Goal: Information Seeking & Learning: Learn about a topic

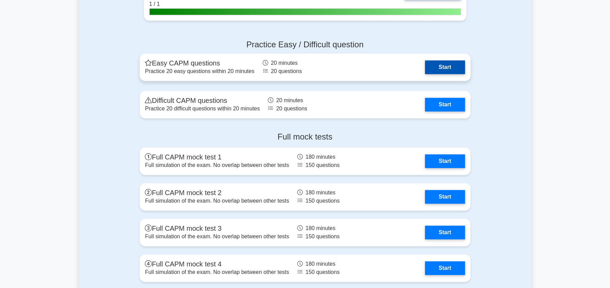
scroll to position [1624, 0]
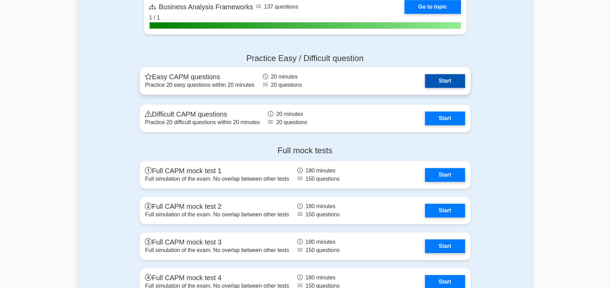
click at [444, 80] on link "Start" at bounding box center [445, 81] width 40 height 14
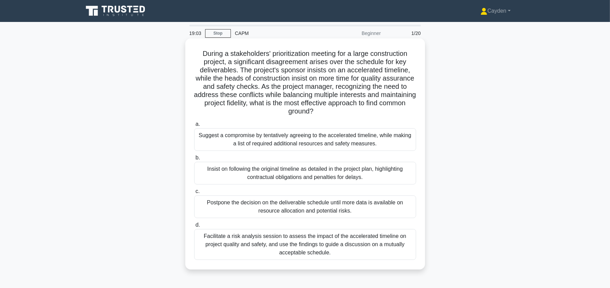
click at [341, 244] on div "Facilitate a risk analysis session to assess the impact of the accelerated time…" at bounding box center [305, 244] width 222 height 31
click at [194, 227] on input "d. Facilitate a risk analysis session to assess the impact of the accelerated t…" at bounding box center [194, 225] width 0 height 4
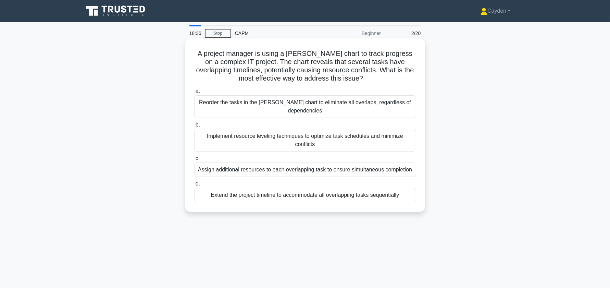
click at [247, 129] on div "Implement resource leveling techniques to optimize task schedules and minimize …" at bounding box center [305, 140] width 222 height 23
click at [194, 125] on input "b. Implement resource leveling techniques to optimize task schedules and minimi…" at bounding box center [194, 125] width 0 height 4
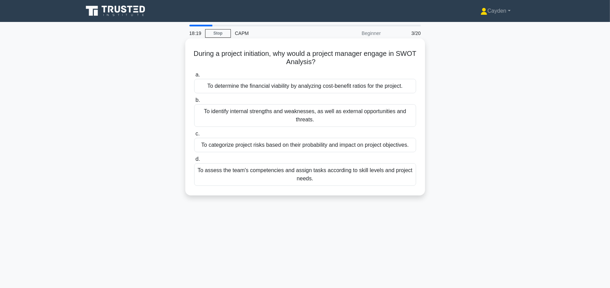
click at [210, 121] on div "To identify internal strengths and weaknesses, as well as external opportunitie…" at bounding box center [305, 115] width 222 height 23
click at [194, 102] on input "b. To identify internal strengths and weaknesses, as well as external opportuni…" at bounding box center [194, 100] width 0 height 4
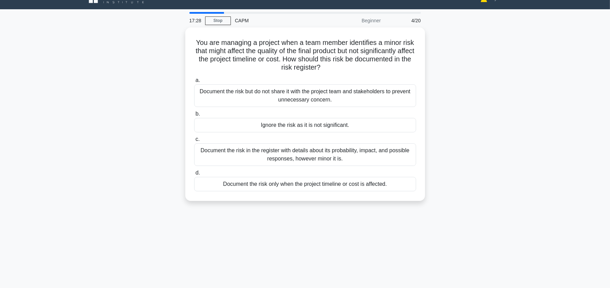
scroll to position [15, 0]
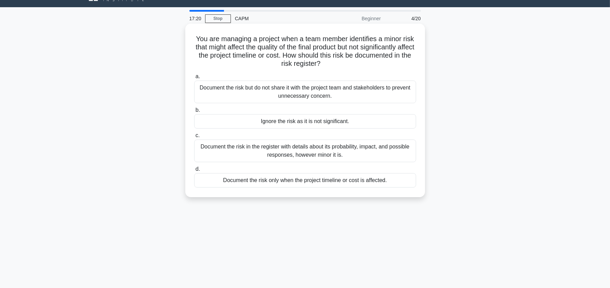
click at [387, 150] on div "Document the risk in the register with details about its probability, impact, a…" at bounding box center [305, 150] width 222 height 23
click at [194, 138] on input "c. Document the risk in the register with details about its probability, impact…" at bounding box center [194, 135] width 0 height 4
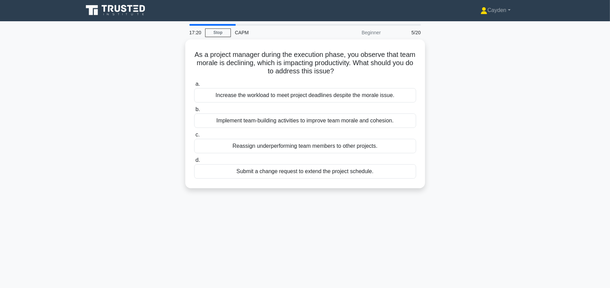
scroll to position [0, 0]
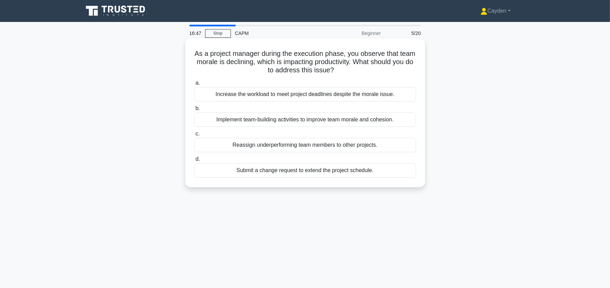
click at [401, 121] on div "Implement team-building activities to improve team morale and cohesion." at bounding box center [305, 119] width 222 height 14
click at [194, 111] on input "b. Implement team-building activities to improve team morale and cohesion." at bounding box center [194, 108] width 0 height 4
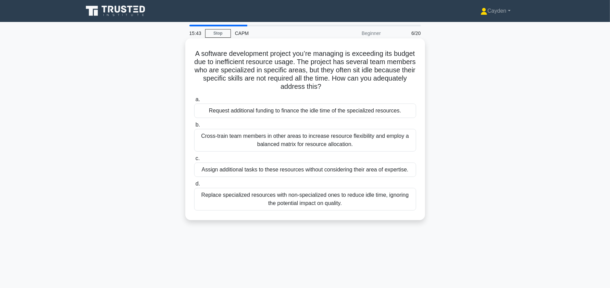
click at [377, 139] on div "Cross-train team members in other areas to increase resource flexibility and em…" at bounding box center [305, 140] width 222 height 23
click at [194, 127] on input "b. Cross-train team members in other areas to increase resource flexibility and…" at bounding box center [194, 125] width 0 height 4
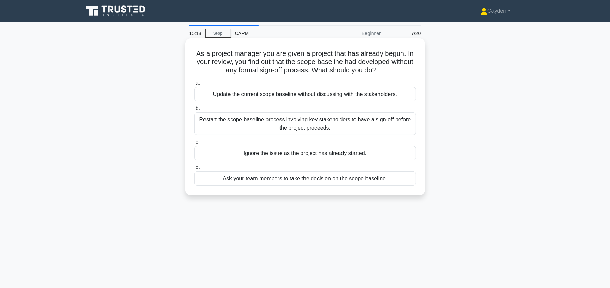
click at [395, 122] on div "Restart the scope baseline process involving key stakeholders to have a sign-of…" at bounding box center [305, 123] width 222 height 23
click at [194, 111] on input "b. Restart the scope baseline process involving key stakeholders to have a sign…" at bounding box center [194, 108] width 0 height 4
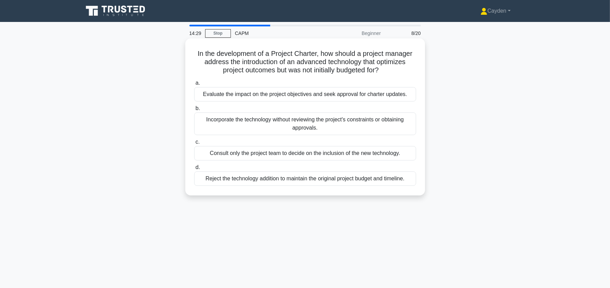
click at [396, 94] on div "Evaluate the impact on the project objectives and seek approval for charter upd…" at bounding box center [305, 94] width 222 height 14
click at [194, 85] on input "a. Evaluate the impact on the project objectives and seek approval for charter …" at bounding box center [194, 83] width 0 height 4
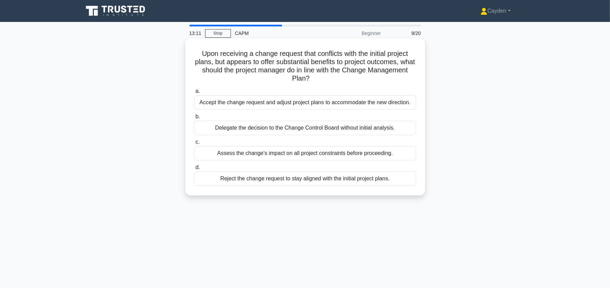
click at [409, 102] on div "Accept the change request and adjust project plans to accommodate the new direc…" at bounding box center [305, 102] width 222 height 14
click at [194, 94] on input "a. Accept the change request and adjust project plans to accommodate the new di…" at bounding box center [194, 91] width 0 height 4
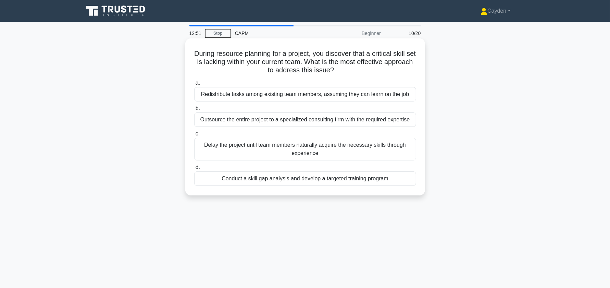
click at [329, 182] on div "Conduct a skill gap analysis and develop a targeted training program" at bounding box center [305, 178] width 222 height 14
click at [194, 170] on input "d. Conduct a skill gap analysis and develop a targeted training program" at bounding box center [194, 167] width 0 height 4
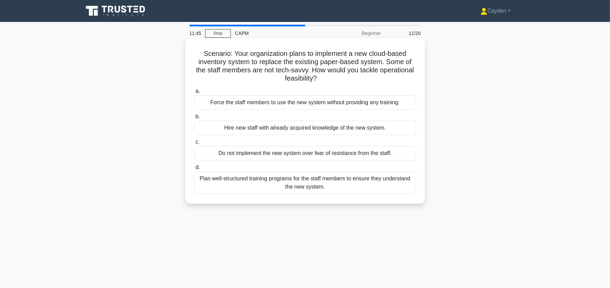
click at [283, 177] on div "Plan well-structured training programs for the staff members to ensure they und…" at bounding box center [305, 182] width 222 height 23
click at [194, 170] on input "d. Plan well-structured training programs for the staff members to ensure they …" at bounding box center [194, 167] width 0 height 4
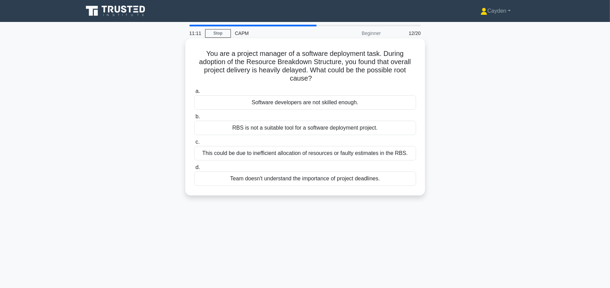
click at [214, 155] on div "This could be due to inefficient allocation of resources or faulty estimates in…" at bounding box center [305, 153] width 222 height 14
click at [194, 144] on input "c. This could be due to inefficient allocation of resources or faulty estimates…" at bounding box center [194, 142] width 0 height 4
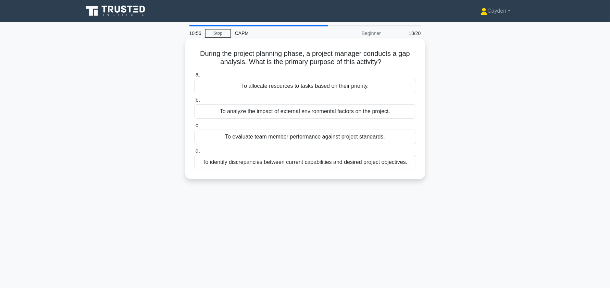
click at [294, 161] on div "To identify discrepancies between current capabilities and desired project obje…" at bounding box center [305, 162] width 222 height 14
click at [194, 153] on input "d. To identify discrepancies between current capabilities and desired project o…" at bounding box center [194, 151] width 0 height 4
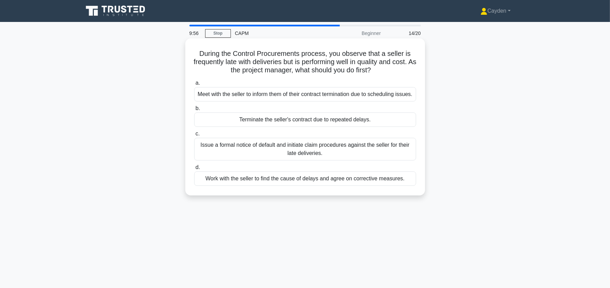
click at [254, 186] on div "Work with the seller to find the cause of delays and agree on corrective measur…" at bounding box center [305, 178] width 222 height 14
click at [194, 170] on input "d. Work with the seller to find the cause of delays and agree on corrective mea…" at bounding box center [194, 167] width 0 height 4
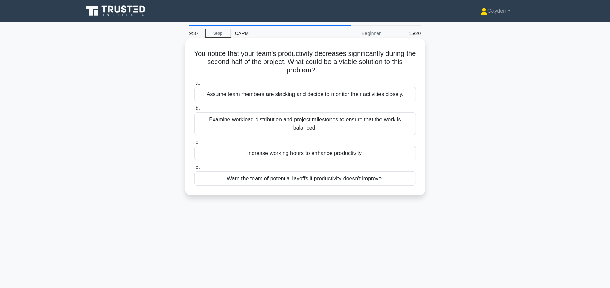
click at [264, 126] on div "Examine workload distribution and project milestones to ensure that the work is…" at bounding box center [305, 123] width 222 height 23
click at [194, 111] on input "b. Examine workload distribution and project milestones to ensure that the work…" at bounding box center [194, 108] width 0 height 4
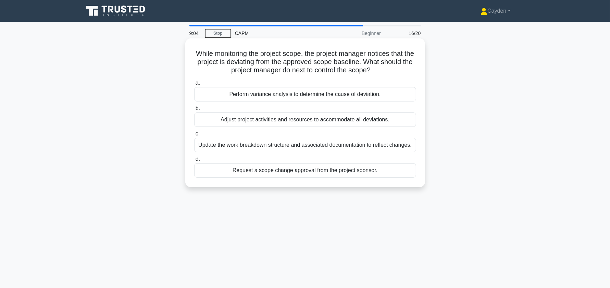
click at [246, 96] on div "Perform variance analysis to determine the cause of deviation." at bounding box center [305, 94] width 222 height 14
click at [194, 85] on input "a. Perform variance analysis to determine the cause of deviation." at bounding box center [194, 83] width 0 height 4
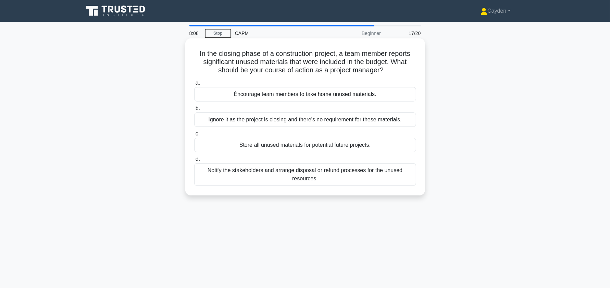
click at [362, 171] on div "Notify the stakeholders and arrange disposal or refund processes for the unused…" at bounding box center [305, 174] width 222 height 23
click at [194, 161] on input "d. Notify the stakeholders and arrange disposal or refund processes for the unu…" at bounding box center [194, 159] width 0 height 4
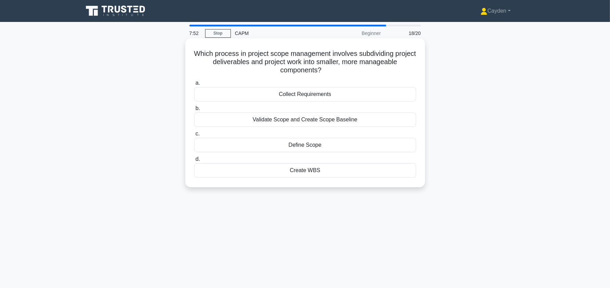
click at [303, 168] on div "Create WBS" at bounding box center [305, 170] width 222 height 14
click at [194, 161] on input "d. Create WBS" at bounding box center [194, 159] width 0 height 4
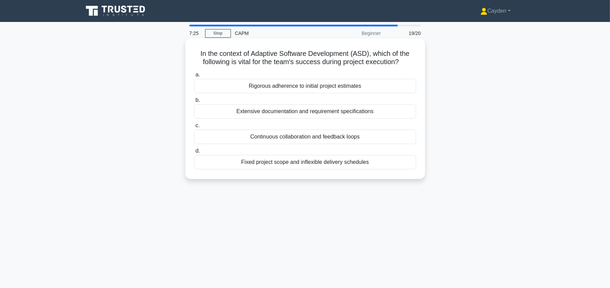
click at [269, 137] on div "Continuous collaboration and feedback loops" at bounding box center [305, 137] width 222 height 14
click at [194, 128] on input "c. Continuous collaboration and feedback loops" at bounding box center [194, 125] width 0 height 4
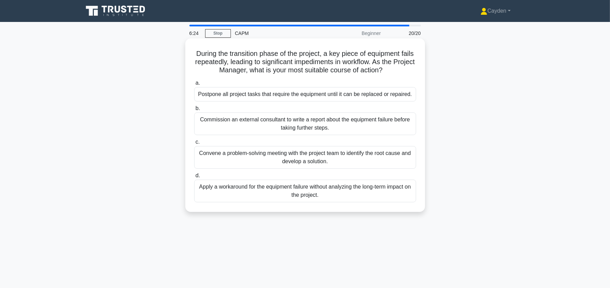
click at [298, 160] on div "Convene a problem-solving meeting with the project team to identify the root ca…" at bounding box center [305, 157] width 222 height 23
click at [194, 144] on input "c. Convene a problem-solving meeting with the project team to identify the root…" at bounding box center [194, 142] width 0 height 4
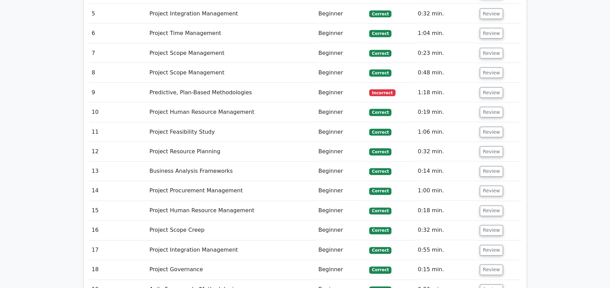
scroll to position [970, 0]
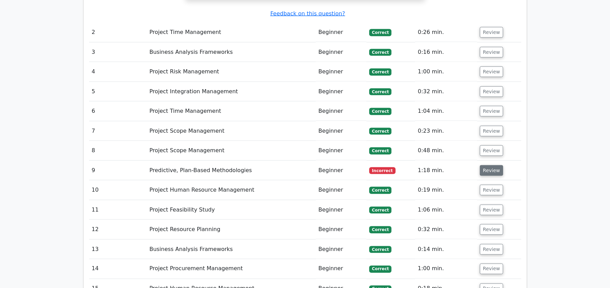
click at [494, 165] on button "Review" at bounding box center [491, 170] width 23 height 11
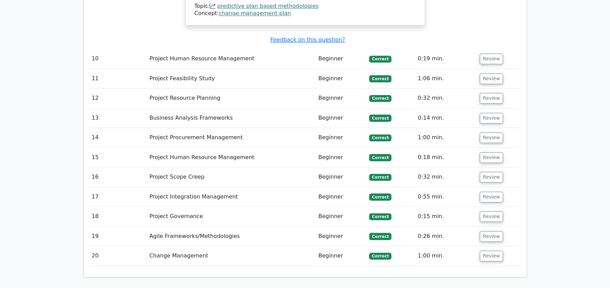
scroll to position [1534, 0]
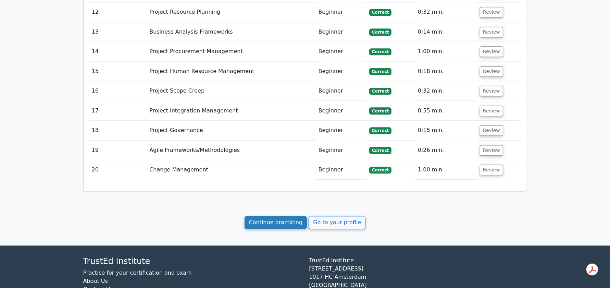
click at [296, 216] on link "Continue practicing" at bounding box center [276, 222] width 63 height 13
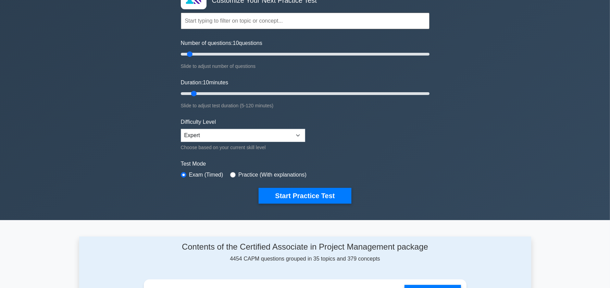
scroll to position [64, 0]
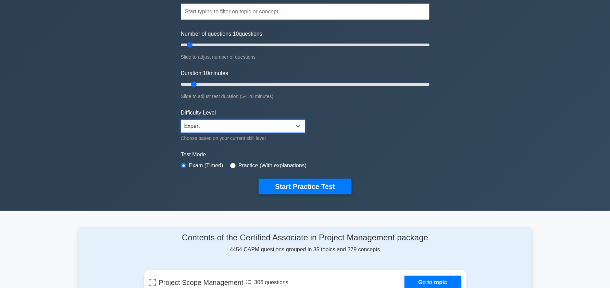
click at [290, 127] on select "Beginner Intermediate Expert" at bounding box center [243, 126] width 124 height 13
click at [181, 120] on select "Beginner Intermediate Expert" at bounding box center [243, 126] width 124 height 13
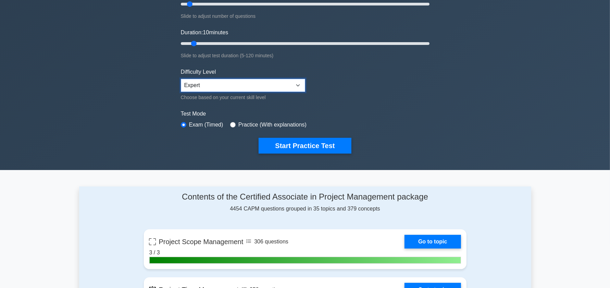
scroll to position [106, 0]
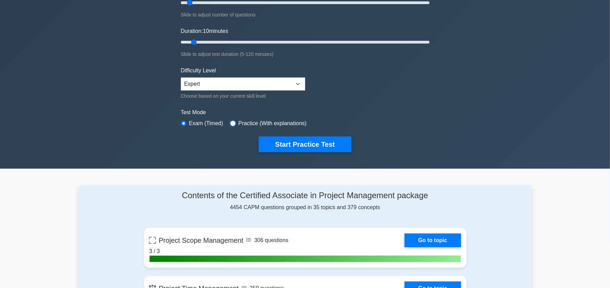
click at [233, 124] on input "radio" at bounding box center [232, 123] width 5 height 5
radio input "true"
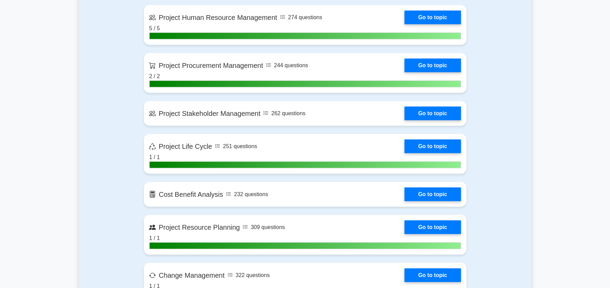
scroll to position [665, 0]
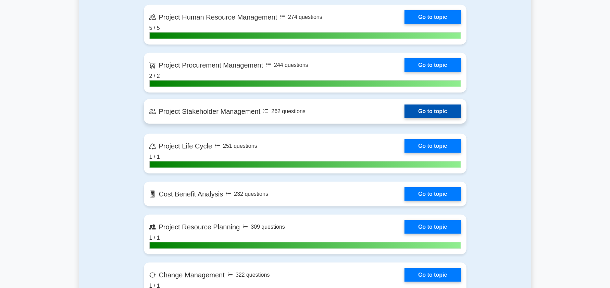
click at [425, 106] on link "Go to topic" at bounding box center [433, 111] width 56 height 14
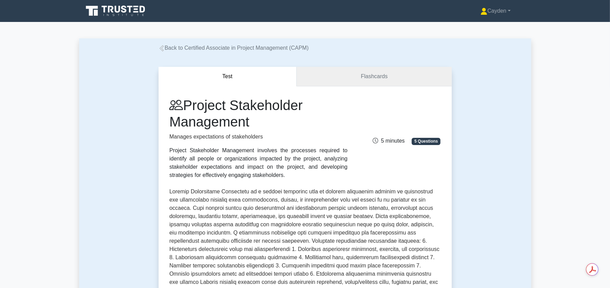
click at [381, 76] on link "Flashcards" at bounding box center [374, 77] width 155 height 20
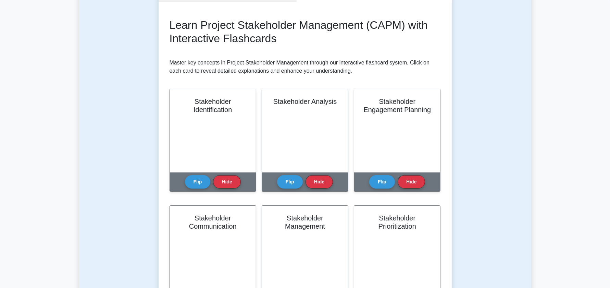
scroll to position [91, 0]
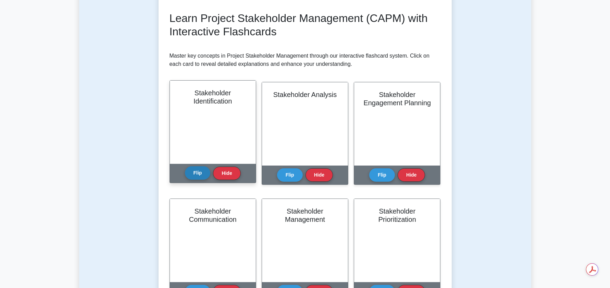
click at [201, 174] on button "Flip" at bounding box center [198, 172] width 26 height 13
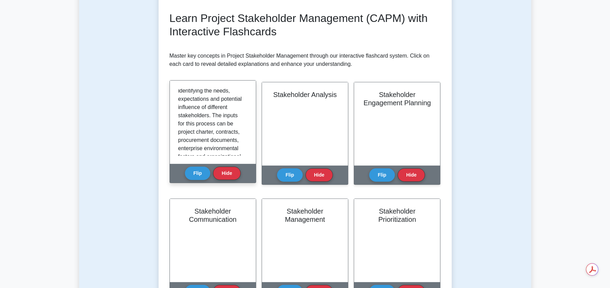
scroll to position [0, 0]
click at [203, 168] on button "Flip" at bounding box center [198, 172] width 26 height 13
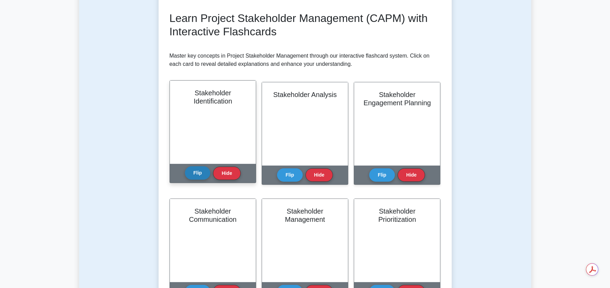
click at [203, 168] on button "Flip" at bounding box center [198, 172] width 26 height 13
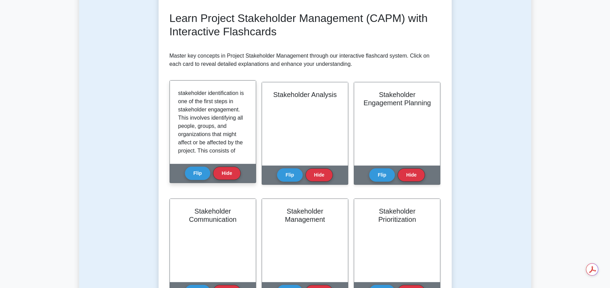
scroll to position [11, 0]
click at [228, 171] on button "Hide" at bounding box center [226, 172] width 27 height 13
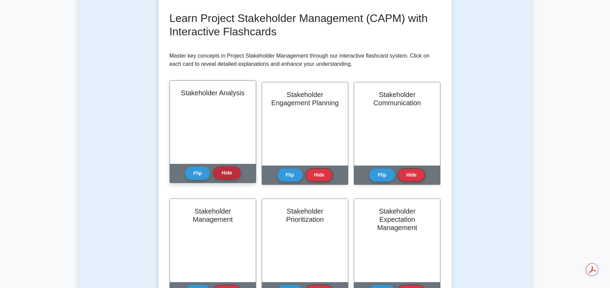
click at [227, 175] on button "Hide" at bounding box center [226, 172] width 27 height 13
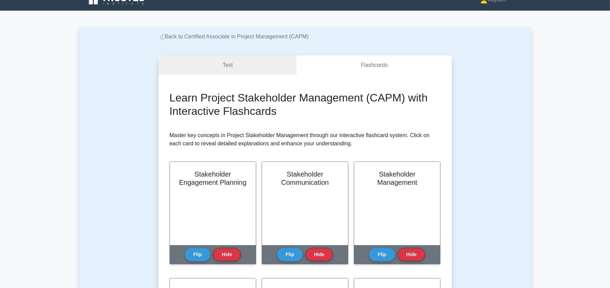
scroll to position [0, 0]
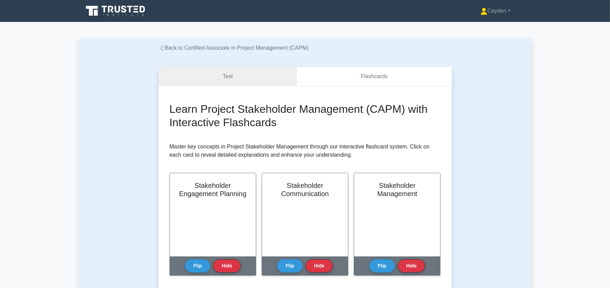
click at [332, 74] on link "Flashcards" at bounding box center [374, 77] width 155 height 20
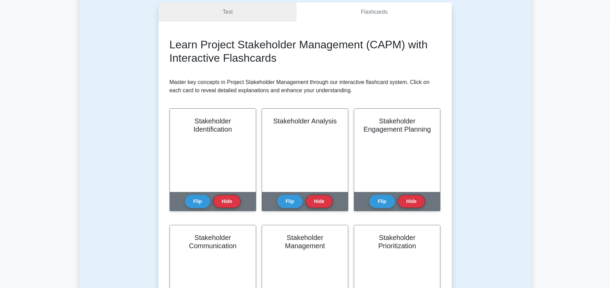
scroll to position [42, 0]
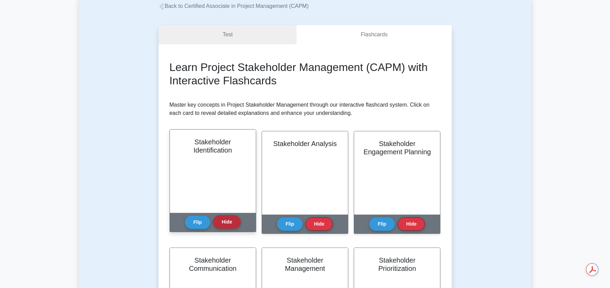
click at [236, 221] on button "Hide" at bounding box center [226, 221] width 27 height 13
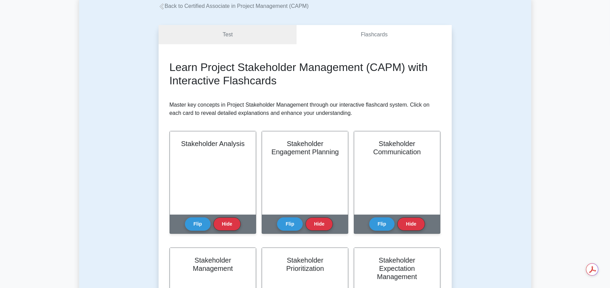
click at [236, 221] on button "Hide" at bounding box center [226, 223] width 27 height 13
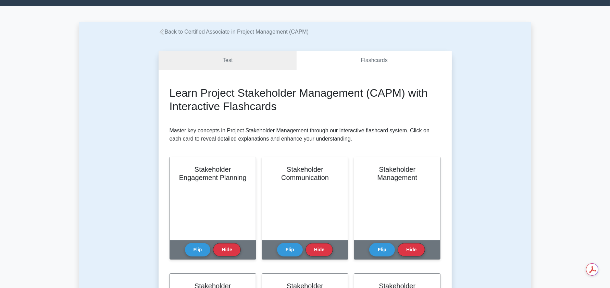
scroll to position [0, 0]
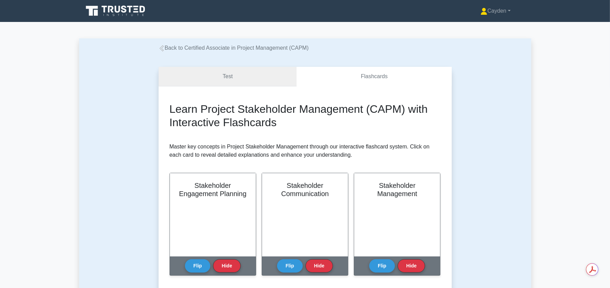
click at [255, 84] on link "Test" at bounding box center [228, 77] width 138 height 20
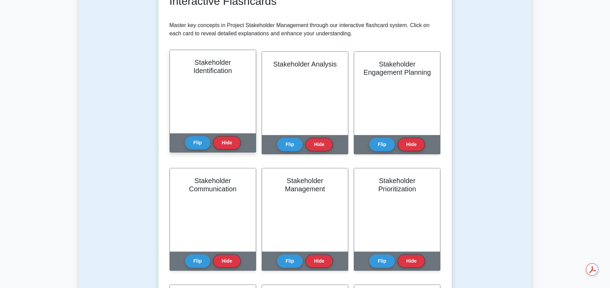
scroll to position [23, 0]
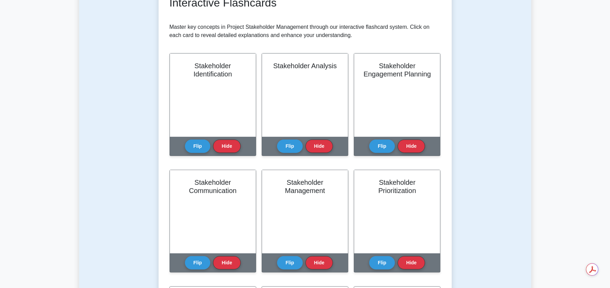
click at [153, 83] on div "Test Flashcards Learn Project Stakeholder Management (CAPM) with Interactive Fl…" at bounding box center [305, 239] width 452 height 616
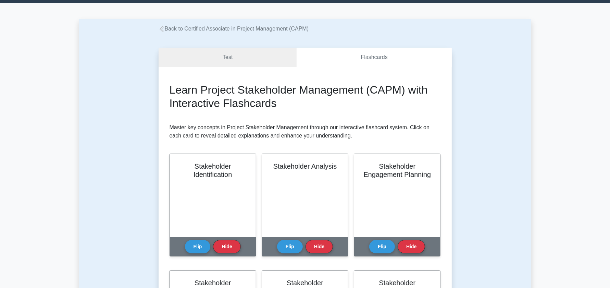
scroll to position [0, 0]
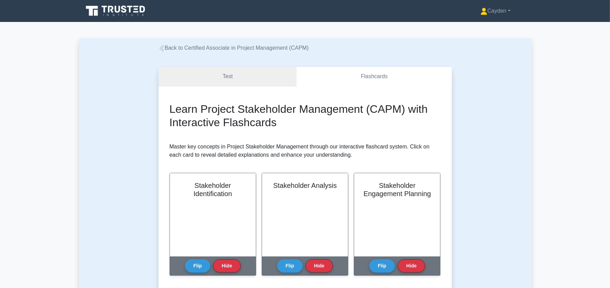
click at [234, 73] on link "Test" at bounding box center [228, 77] width 138 height 20
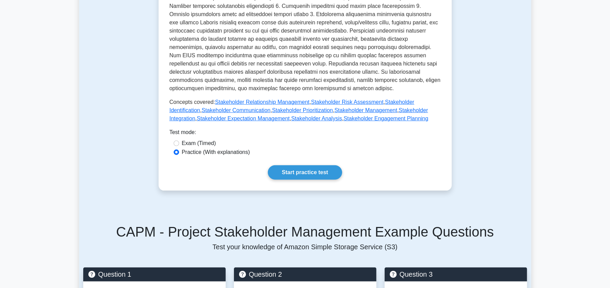
scroll to position [261, 0]
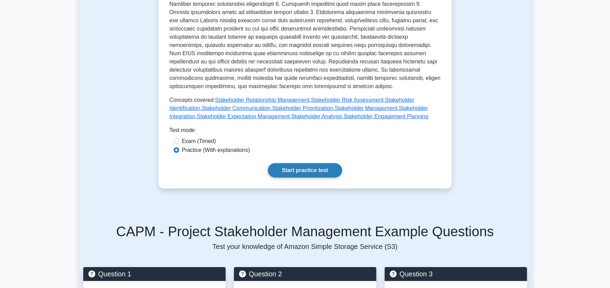
click at [300, 170] on link "Start practice test" at bounding box center [305, 170] width 74 height 14
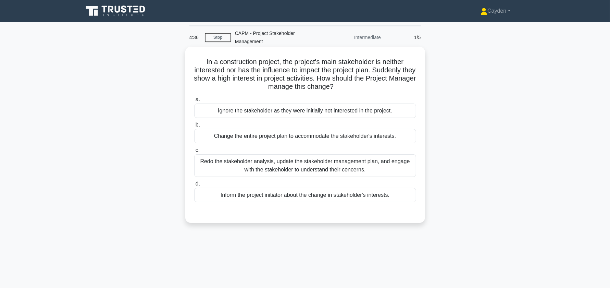
click at [237, 168] on div "Redo the stakeholder analysis, update the stakeholder management plan, and enga…" at bounding box center [305, 165] width 222 height 23
click at [194, 152] on input "c. Redo the stakeholder analysis, update the stakeholder management plan, and e…" at bounding box center [194, 150] width 0 height 4
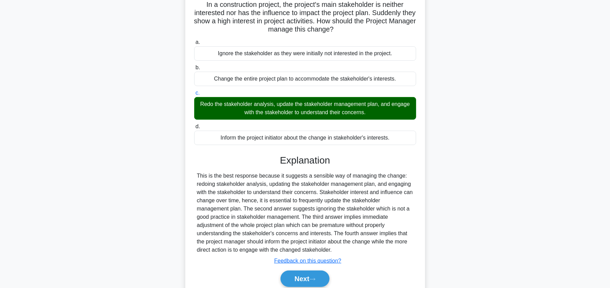
scroll to position [84, 0]
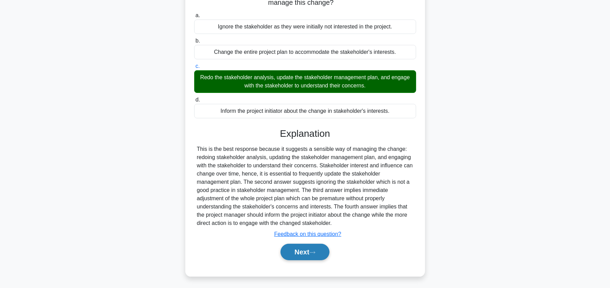
click at [312, 254] on button "Next" at bounding box center [305, 252] width 49 height 16
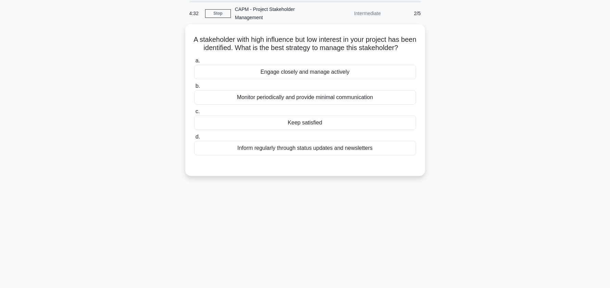
scroll to position [0, 0]
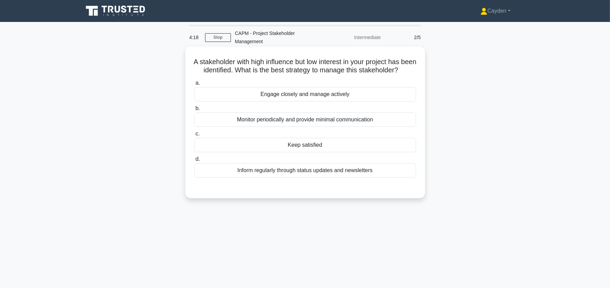
click at [250, 172] on div "Inform regularly through status updates and newsletters" at bounding box center [305, 170] width 222 height 14
click at [194, 161] on input "d. Inform regularly through status updates and newsletters" at bounding box center [194, 159] width 0 height 4
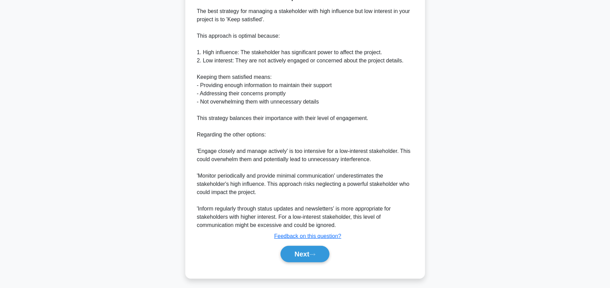
scroll to position [200, 0]
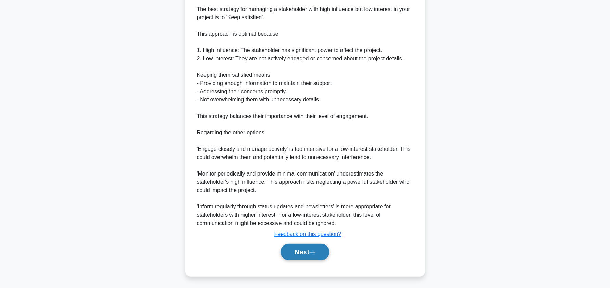
click at [305, 247] on button "Next" at bounding box center [305, 252] width 49 height 16
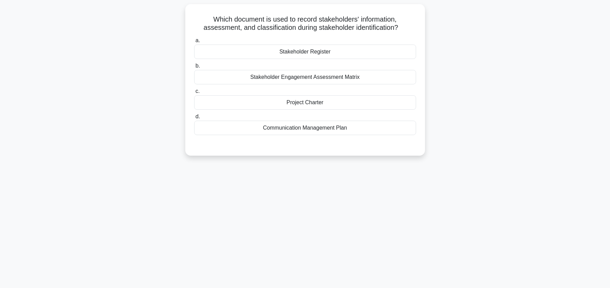
scroll to position [0, 0]
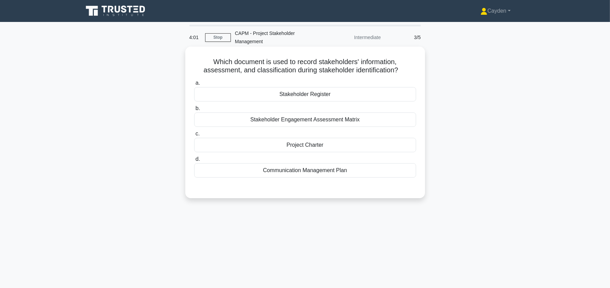
click at [339, 91] on div "Stakeholder Register" at bounding box center [305, 94] width 222 height 14
click at [194, 85] on input "a. Stakeholder Register" at bounding box center [194, 83] width 0 height 4
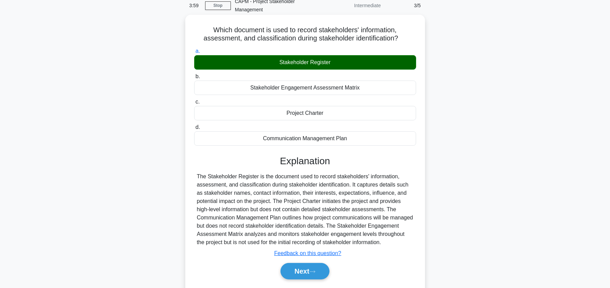
scroll to position [82, 0]
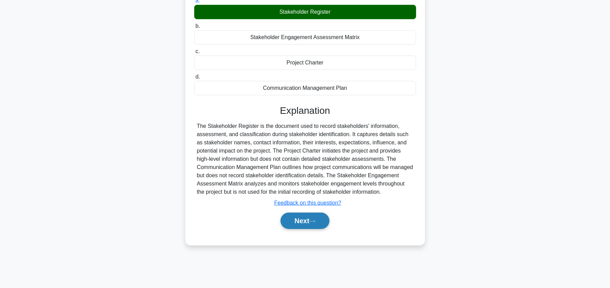
click at [297, 219] on button "Next" at bounding box center [305, 220] width 49 height 16
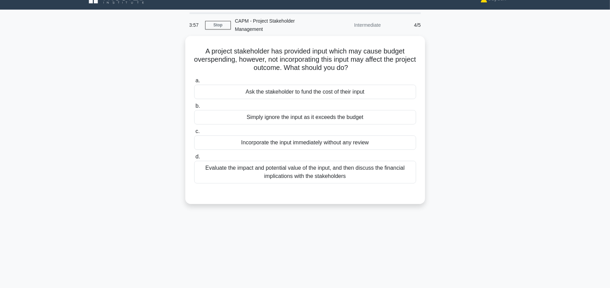
scroll to position [12, 0]
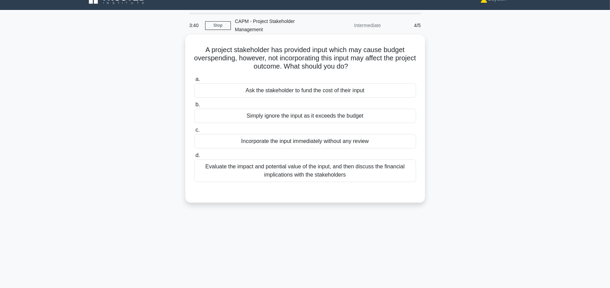
click at [370, 168] on div "Evaluate the impact and potential value of the input, and then discuss the fina…" at bounding box center [305, 170] width 222 height 23
click at [194, 158] on input "d. Evaluate the impact and potential value of the input, and then discuss the f…" at bounding box center [194, 155] width 0 height 4
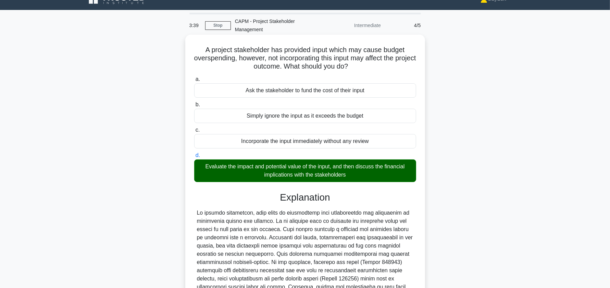
scroll to position [92, 0]
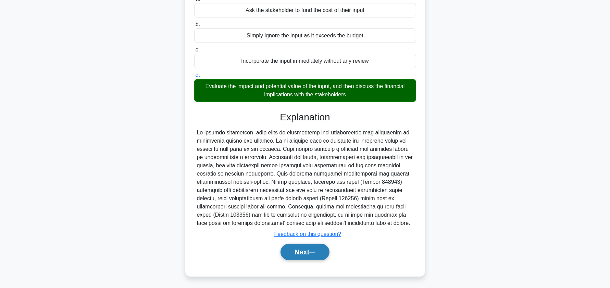
click at [293, 254] on button "Next" at bounding box center [305, 252] width 49 height 16
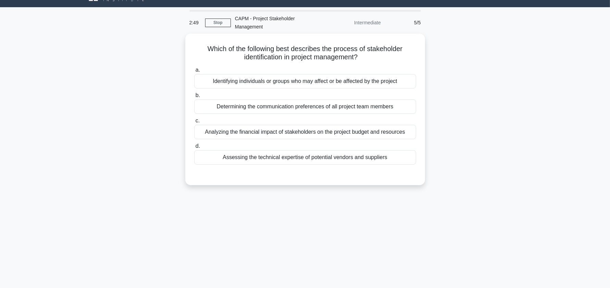
scroll to position [0, 0]
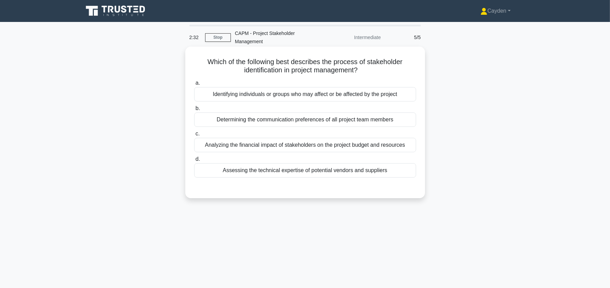
click at [398, 94] on div "Identifying individuals or groups who may affect or be affected by the project" at bounding box center [305, 94] width 222 height 14
click at [194, 85] on input "a. Identifying individuals or groups who may affect or be affected by the proje…" at bounding box center [194, 83] width 0 height 4
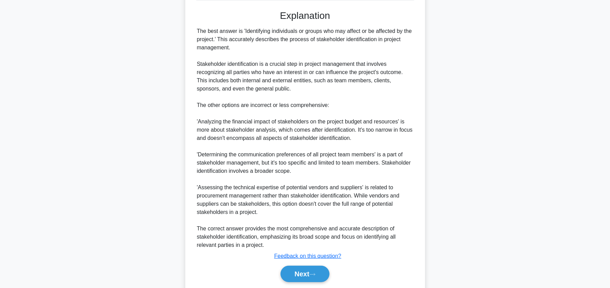
scroll to position [199, 0]
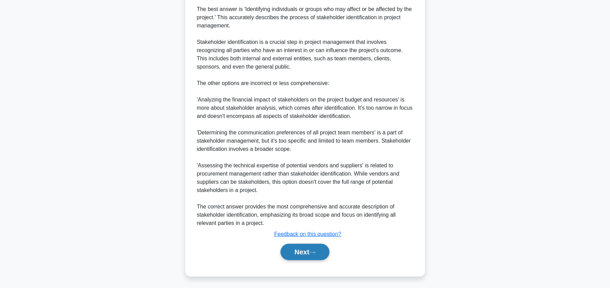
click at [310, 253] on button "Next" at bounding box center [305, 252] width 49 height 16
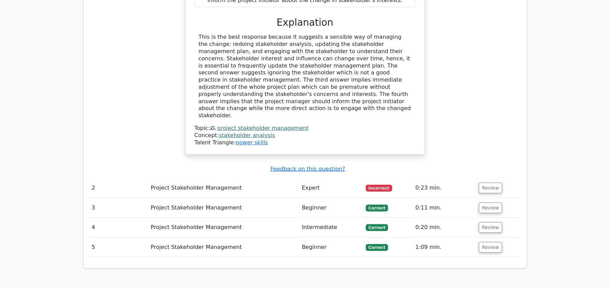
scroll to position [532, 0]
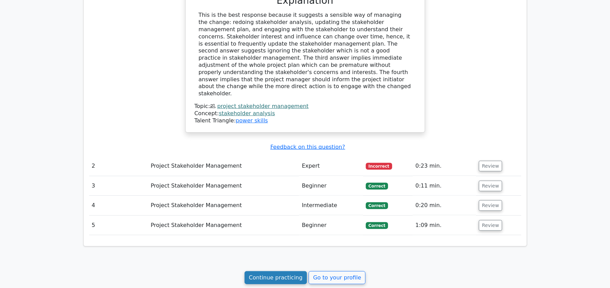
click at [298, 271] on link "Continue practicing" at bounding box center [276, 277] width 63 height 13
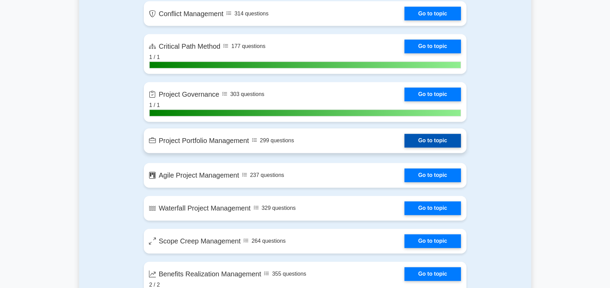
scroll to position [1203, 0]
